Goal: Task Accomplishment & Management: Manage account settings

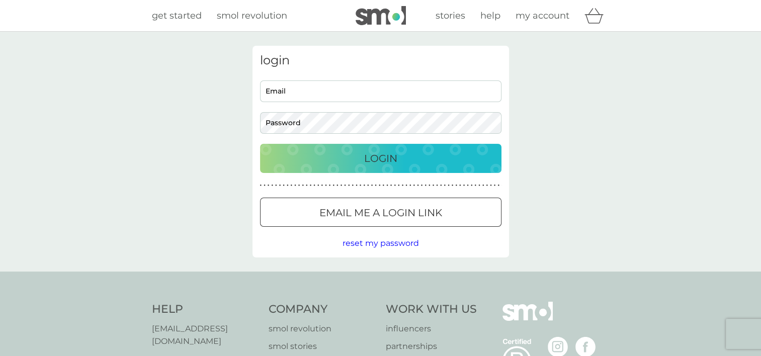
type input "jillritchie39@hotmail.com"
click at [365, 153] on p "Login" at bounding box center [380, 158] width 33 height 16
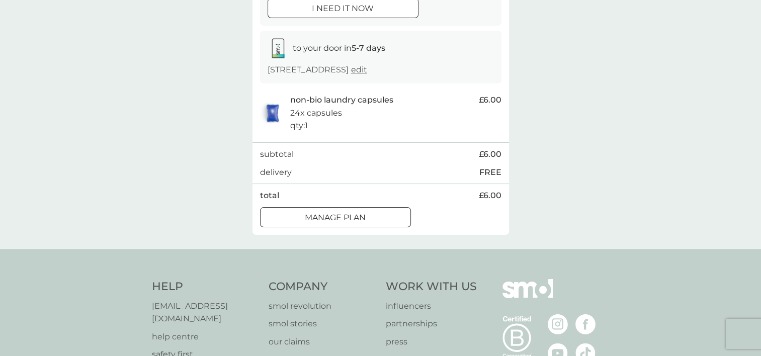
scroll to position [201, 0]
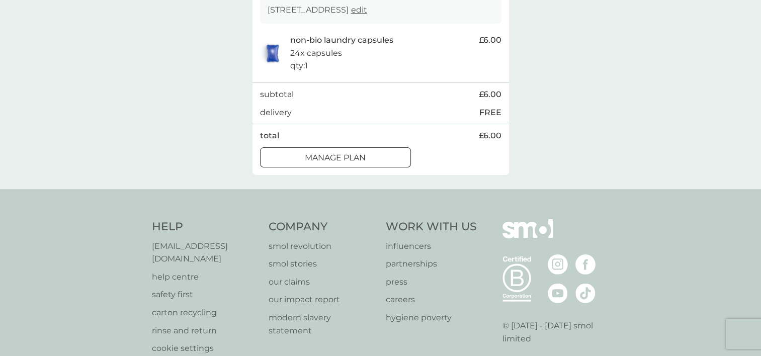
click at [312, 157] on p "Manage plan" at bounding box center [335, 157] width 61 height 13
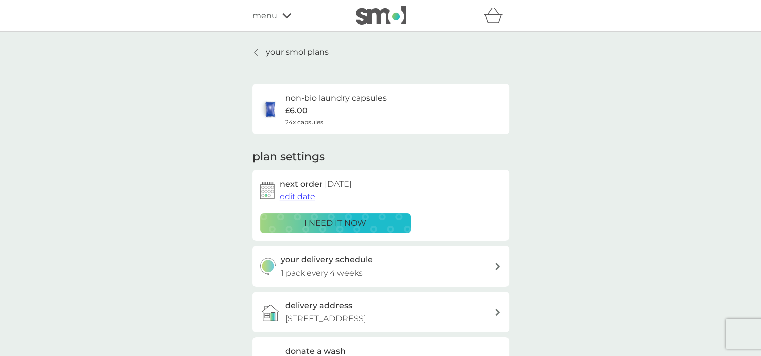
click at [300, 49] on p "your smol plans" at bounding box center [297, 52] width 63 height 13
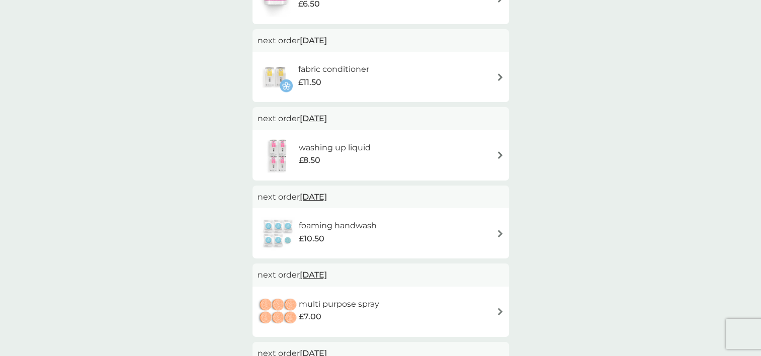
scroll to position [352, 0]
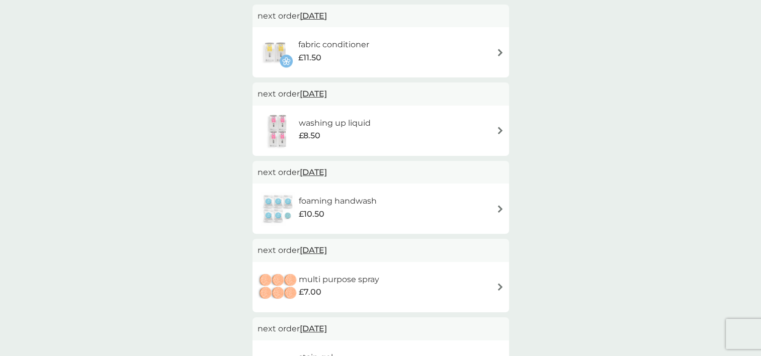
click at [336, 203] on h6 "foaming handwash" at bounding box center [338, 201] width 78 height 13
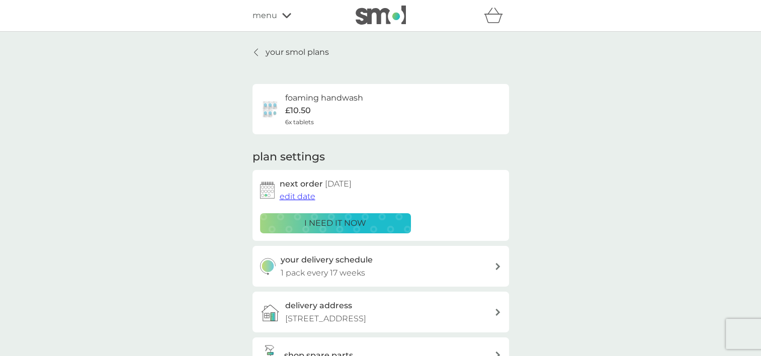
click at [341, 221] on p "i need it now" at bounding box center [335, 223] width 62 height 13
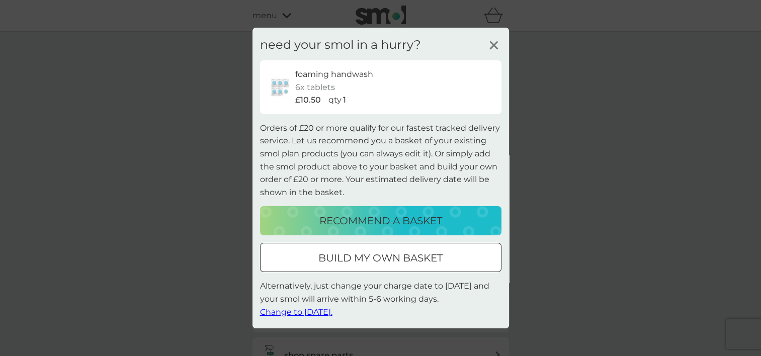
click at [494, 44] on line at bounding box center [494, 46] width 8 height 8
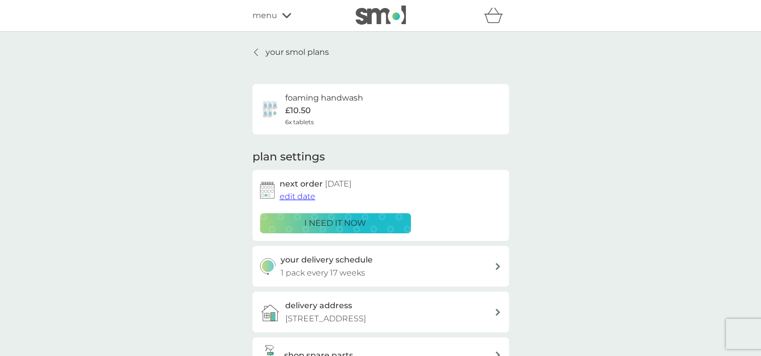
click at [302, 196] on span "edit date" at bounding box center [298, 197] width 36 height 10
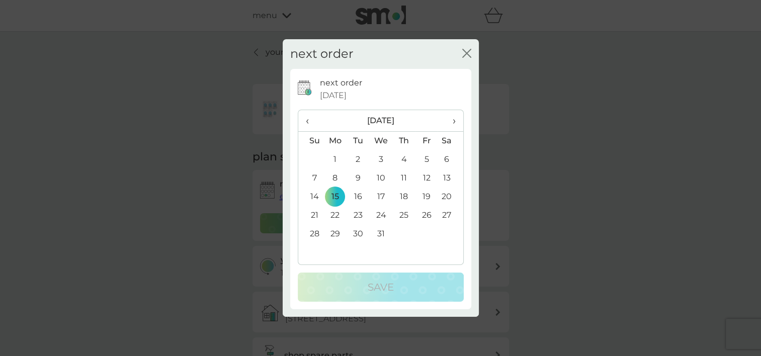
click at [306, 121] on span "‹" at bounding box center [311, 120] width 11 height 21
click at [405, 175] on td "9" at bounding box center [404, 178] width 23 height 19
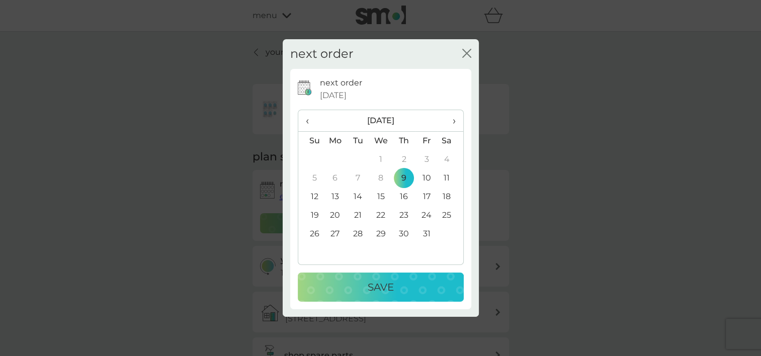
click at [401, 286] on div "Save" at bounding box center [381, 287] width 146 height 16
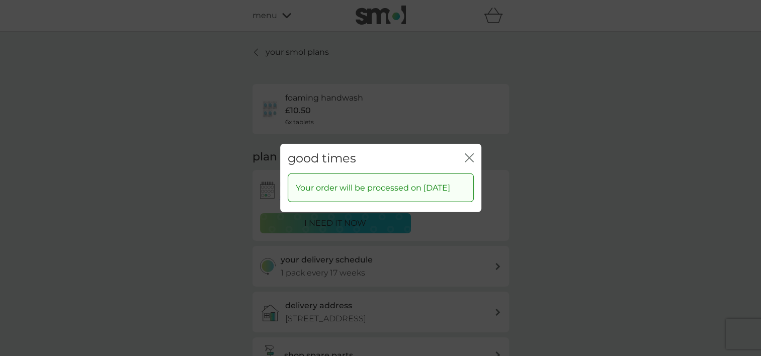
click at [468, 154] on icon "close" at bounding box center [467, 158] width 4 height 8
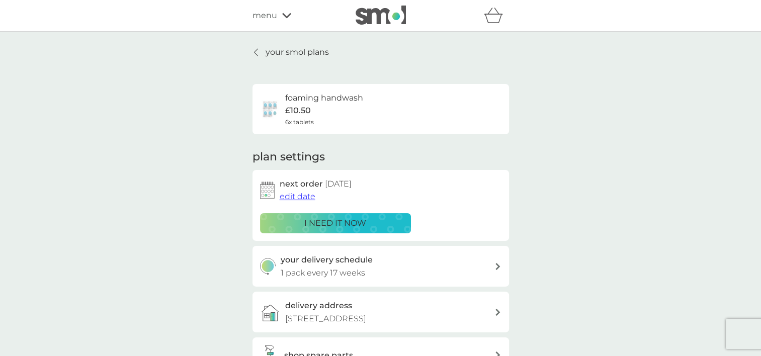
click at [278, 49] on p "your smol plans" at bounding box center [297, 52] width 63 height 13
